Goal: Information Seeking & Learning: Check status

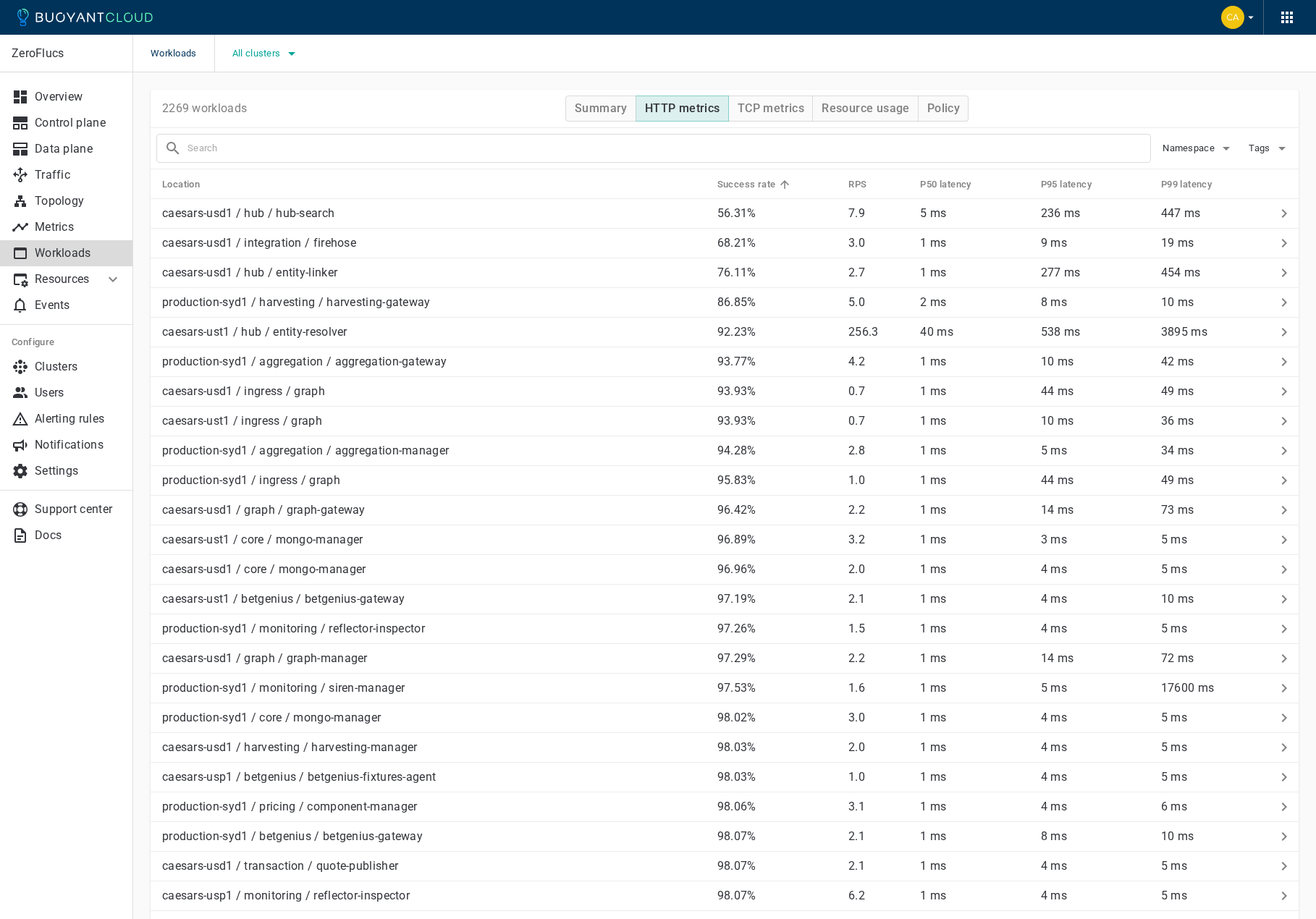
click at [256, 57] on span "All clusters" at bounding box center [258, 54] width 52 height 12
click at [44, 227] on div at bounding box center [658, 459] width 1316 height 919
click at [47, 224] on p "Metrics" at bounding box center [78, 227] width 87 height 15
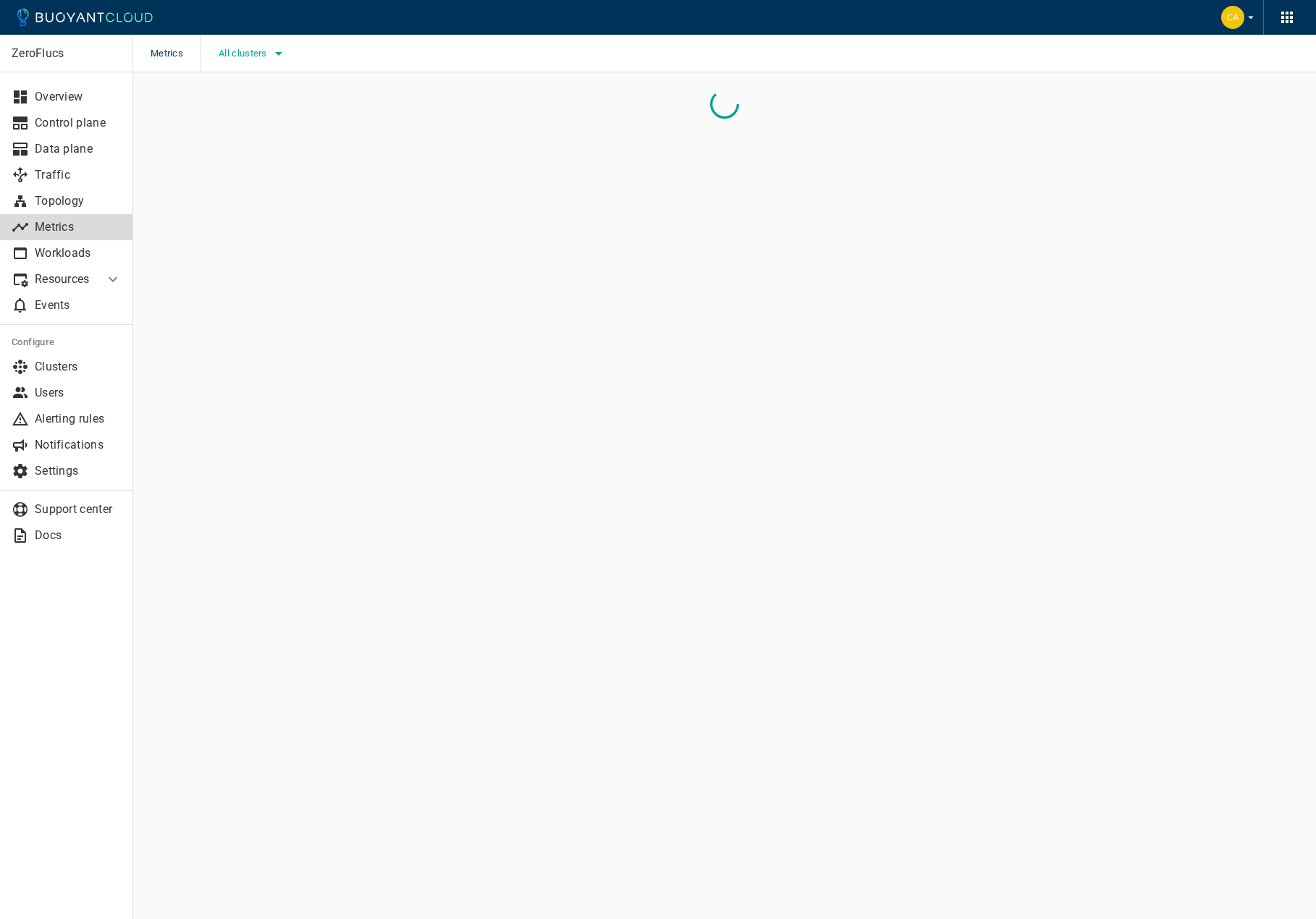
click at [248, 56] on span "All clusters" at bounding box center [244, 54] width 52 height 12
click at [269, 84] on label "caesars-usp1" at bounding box center [274, 97] width 101 height 29
click at [247, 89] on input "caesars-usp1" at bounding box center [238, 98] width 18 height 18
checkbox input "true"
click at [400, 54] on div at bounding box center [658, 459] width 1316 height 919
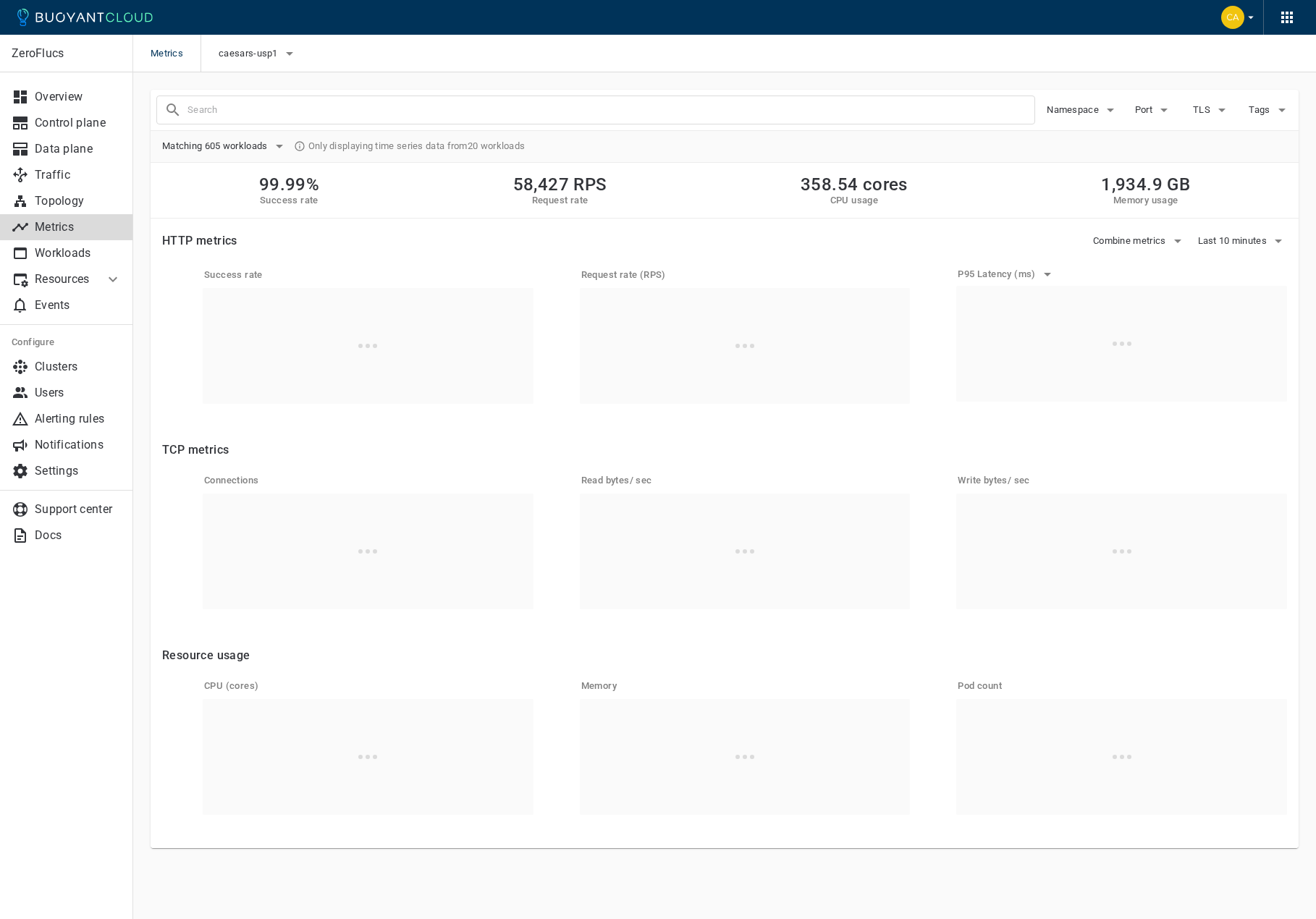
click at [256, 103] on input "text" at bounding box center [611, 110] width 847 height 20
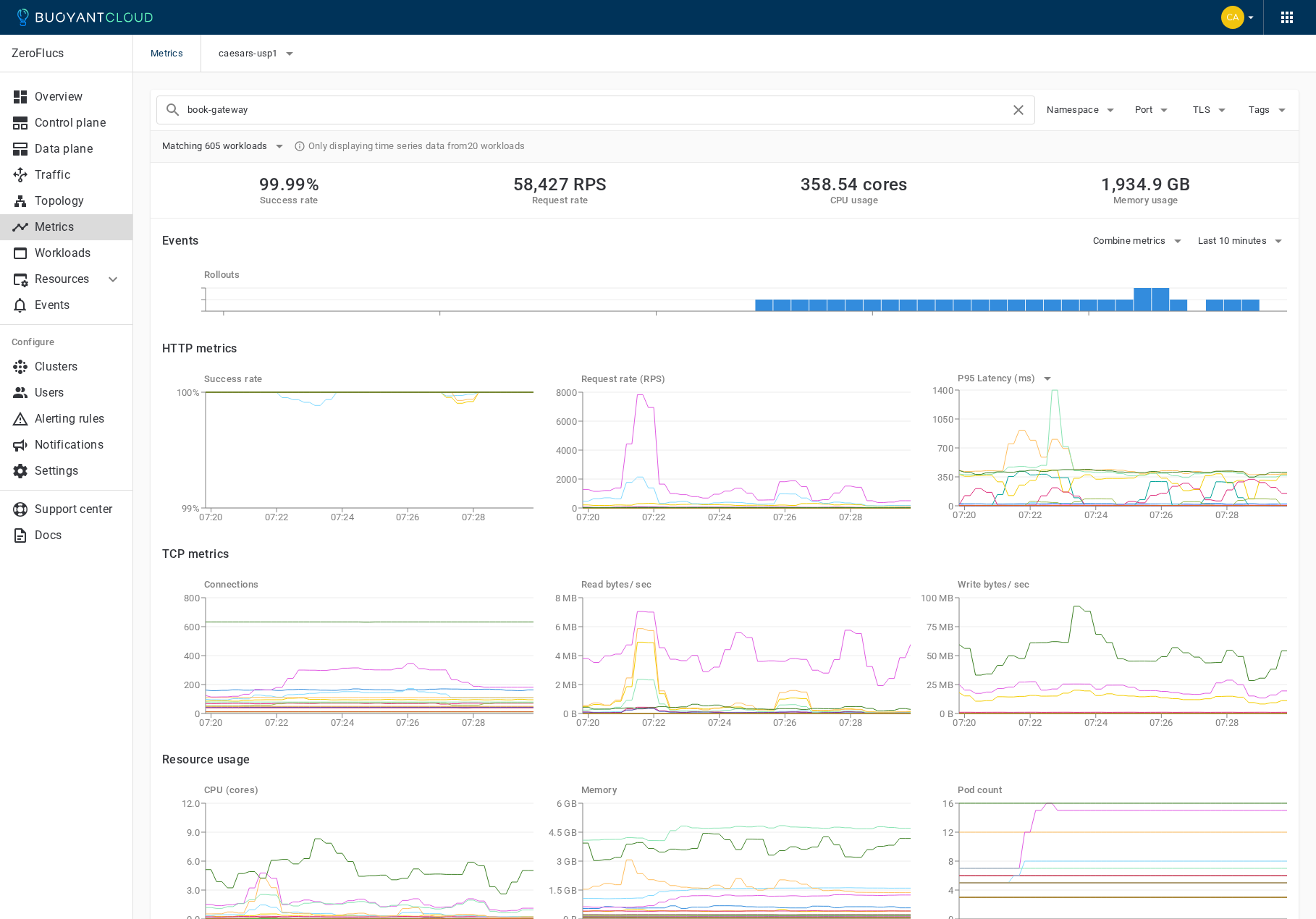
type input "book-gateway"
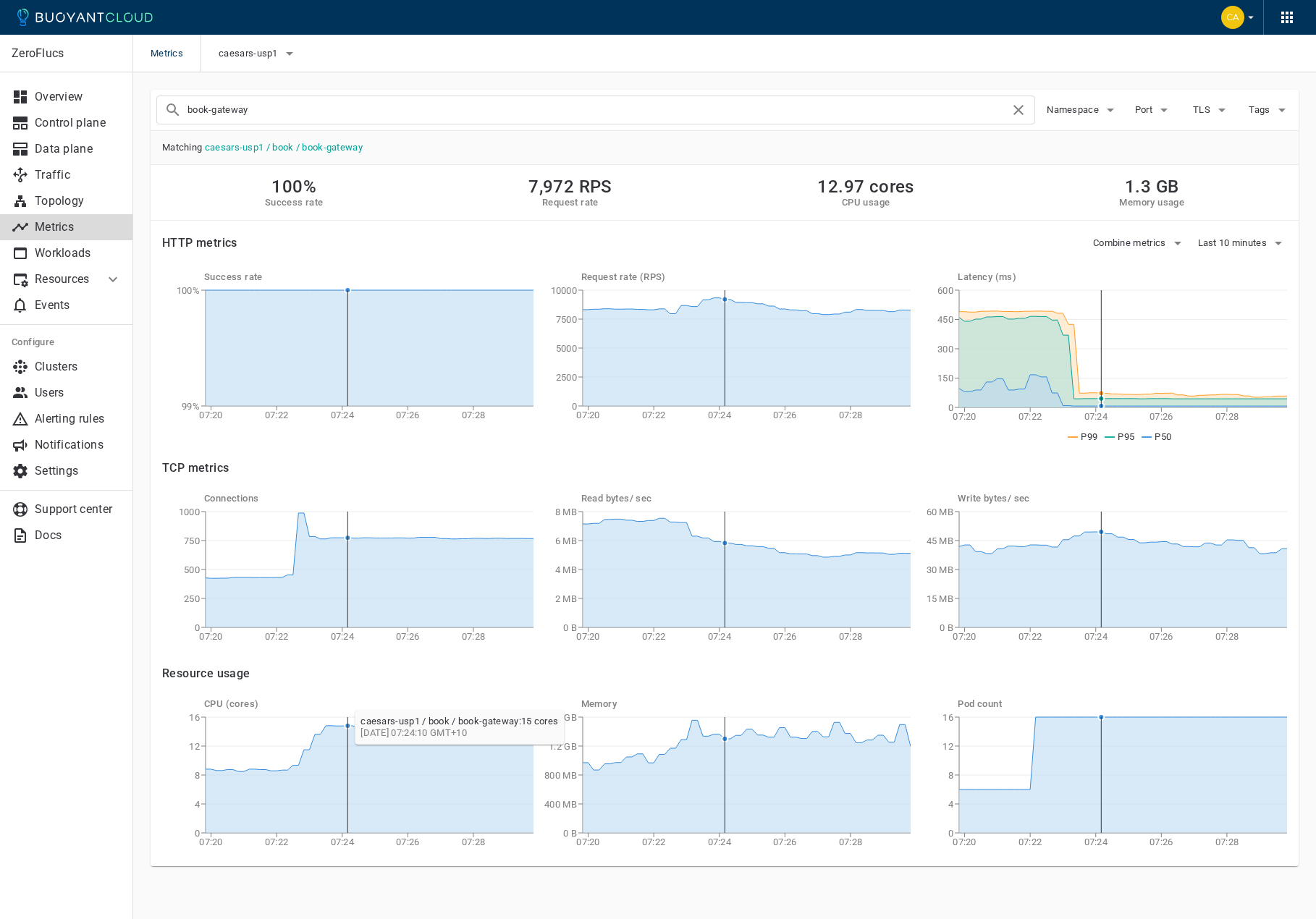
click at [350, 733] on icon at bounding box center [369, 779] width 328 height 107
click at [256, 773] on icon at bounding box center [369, 779] width 328 height 107
click at [1015, 248] on div "Success rate 07:20 07:22 07:24 07:26 07:28 99% 100% Request rate (RPS) 07:20 07…" at bounding box center [712, 345] width 1147 height 195
click at [75, 617] on div "ZeroFlucs Overview Control plane Data plane Traffic Topology Metrics Workloads …" at bounding box center [66, 477] width 133 height 884
click at [1238, 245] on span "Last 10 minutes" at bounding box center [1234, 243] width 72 height 12
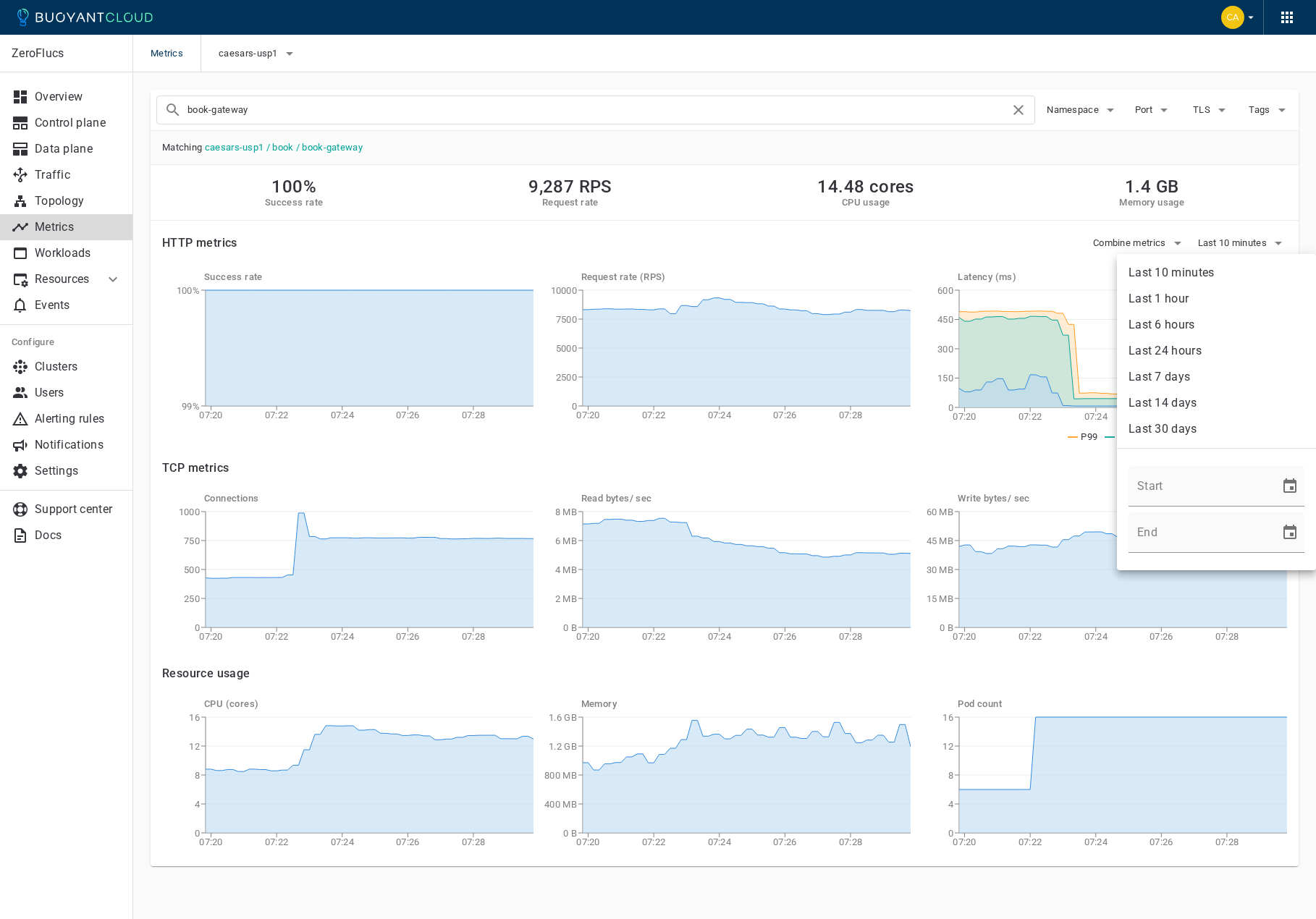
click at [1207, 272] on li "Last 10 minutes" at bounding box center [1216, 273] width 199 height 26
